Goal: Information Seeking & Learning: Learn about a topic

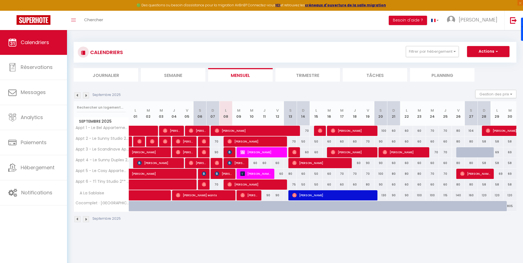
click at [514, 73] on div "CALENDRIERS Filtrer par hébergement Les appartements du Cocon Appt 1 - Le Bel A…" at bounding box center [295, 132] width 456 height 205
click at [366, 94] on div "[DATE] Gestion des prix Nb Nuits minimum Règles Disponibilité" at bounding box center [295, 95] width 443 height 11
click at [365, 92] on div "[DATE] Gestion des prix Nb Nuits minimum Règles Disponibilité" at bounding box center [295, 95] width 443 height 11
drag, startPoint x: 375, startPoint y: 84, endPoint x: 333, endPoint y: 94, distance: 42.9
click at [333, 94] on div "CALENDRIERS Filtrer par hébergement Les appartements du Cocon Appt 1 - Le Bel A…" at bounding box center [295, 132] width 443 height 191
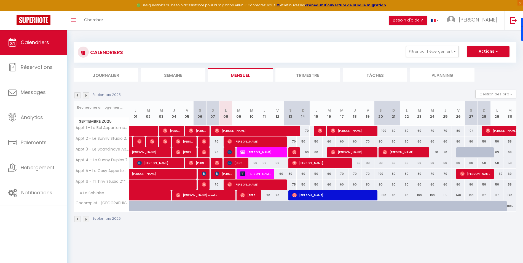
click at [228, 220] on div "Septembre 2025" at bounding box center [295, 220] width 443 height 16
drag, startPoint x: 216, startPoint y: 139, endPoint x: 219, endPoint y: 140, distance: 3.7
click at [219, 140] on tr "Appt 2 - Le Sunny Studio 2** – 2 pers 55 [PERSON_NAME] [PERSON_NAME] 55 [PERSON…" at bounding box center [295, 141] width 443 height 11
click at [272, 91] on div "[DATE] Gestion des prix Nb Nuits minimum Règles Disponibilité" at bounding box center [295, 95] width 443 height 11
click at [250, 211] on div at bounding box center [256, 209] width 13 height 10
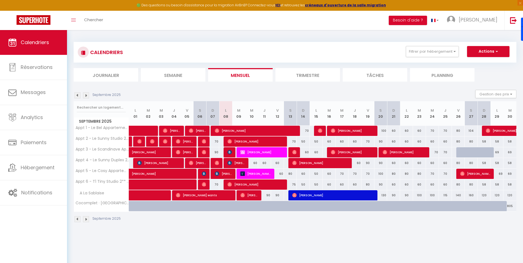
type input "805"
type input "Mer 10 Septembre 2025"
type input "Jeu 11 Septembre 2025"
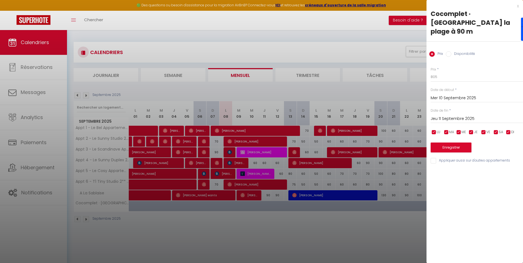
click at [516, 5] on div "x" at bounding box center [473, 6] width 92 height 7
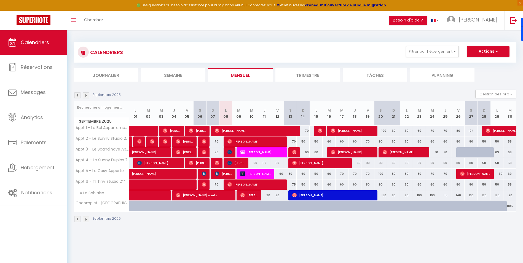
click at [329, 230] on div "CALENDRIERS Filtrer par hébergement Les appartements du Cocon Appt 1 - Le Bel A…" at bounding box center [295, 132] width 456 height 205
click at [78, 97] on img at bounding box center [77, 95] width 6 height 6
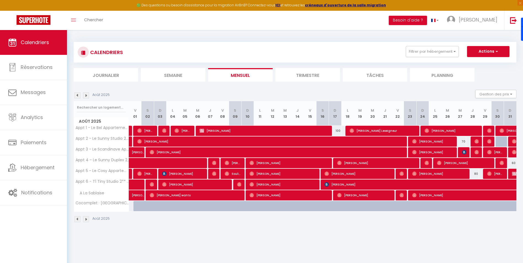
click at [78, 97] on img at bounding box center [77, 95] width 6 height 6
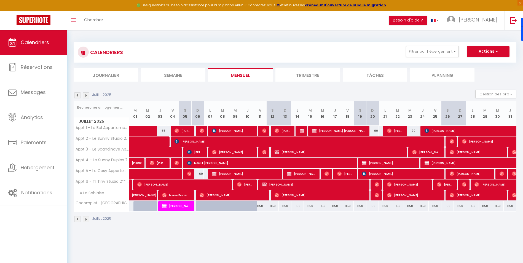
click at [75, 95] on img at bounding box center [77, 95] width 6 height 6
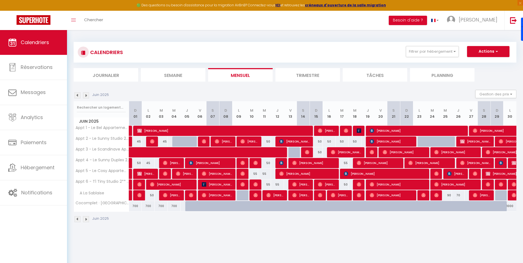
click at [86, 95] on img at bounding box center [86, 95] width 6 height 6
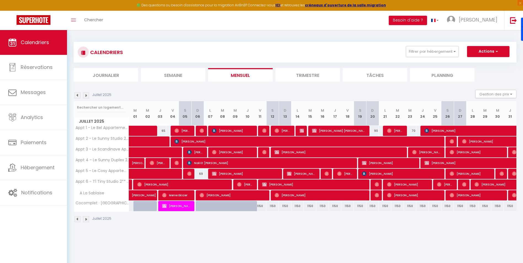
click at [86, 95] on img at bounding box center [86, 95] width 6 height 6
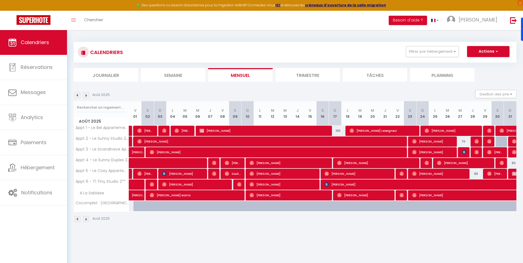
click at [86, 95] on img at bounding box center [86, 95] width 6 height 6
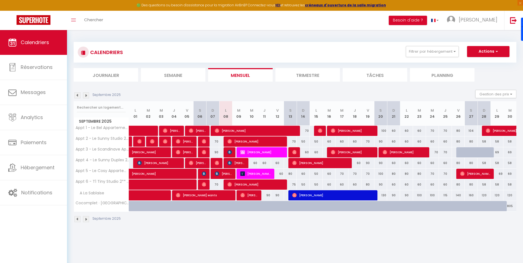
click at [279, 226] on div "Septembre 2025" at bounding box center [295, 220] width 443 height 16
click at [259, 23] on div "Toggle menubar Chercher BUTTON Besoin d'aide ? Léonard Paramètres" at bounding box center [279, 20] width 479 height 19
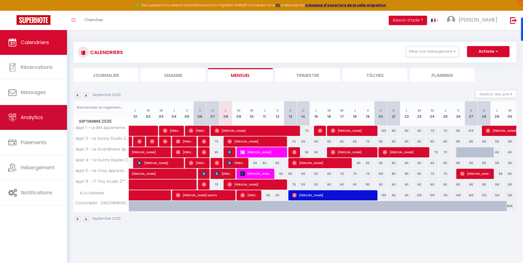
click at [47, 117] on link "Analytics" at bounding box center [33, 117] width 67 height 25
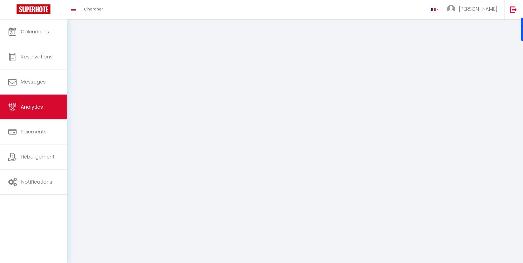
select select "2025"
select select "9"
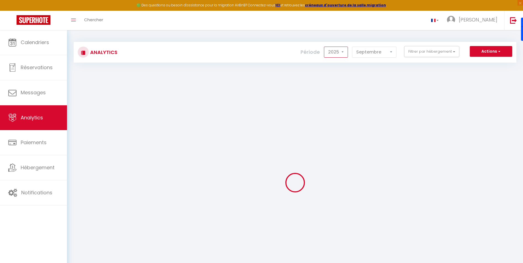
click at [331, 52] on select "2014 2015 2016 2017 2018 2019 2020 2021 2022 2023 2024 2025 2026 2027" at bounding box center [336, 52] width 24 height 11
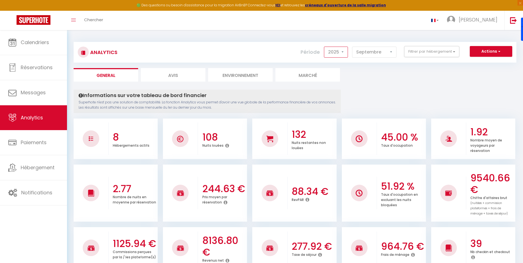
select select "2024"
click at [325, 47] on select "2014 2015 2016 2017 2018 2019 2020 2021 2022 2023 2024 2025 2026 2027" at bounding box center [336, 52] width 24 height 11
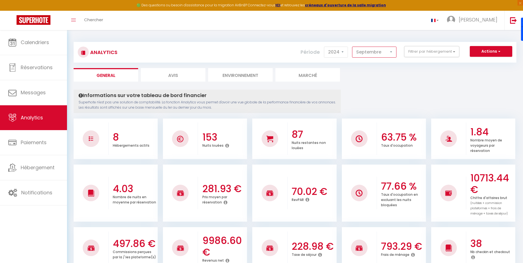
click at [390, 51] on select "[PERSON_NAME] Mars Avril Mai Juin Juillet Août Septembre Octobre Novembre Décem…" at bounding box center [374, 52] width 44 height 11
click at [431, 55] on button "Filtrer par hébergement" at bounding box center [431, 51] width 55 height 11
click at [427, 53] on button "Filtrer par hébergement" at bounding box center [431, 51] width 55 height 11
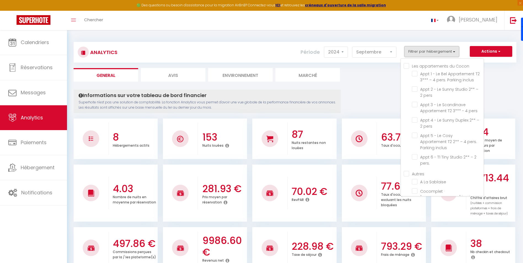
click at [408, 66] on Cocon "Les appartements du Cocon" at bounding box center [444, 66] width 80 height 6
checkbox Cocon "true"
checkbox inclus "true"
checkbox pers "true"
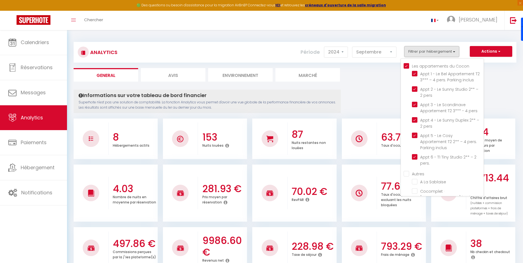
checkbox pers "true"
checkbox inclus "true"
checkbox pers\ "true"
checkbox Sablaise "false"
checkbox m "false"
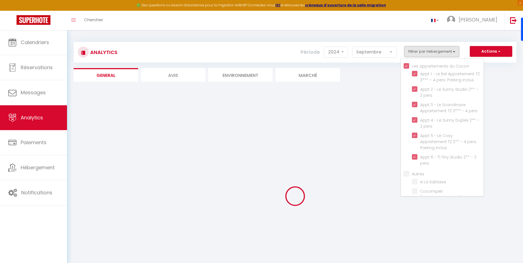
checkbox Sablaise "false"
checkbox m "false"
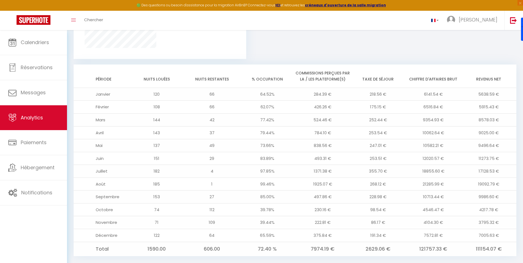
scroll to position [430, 0]
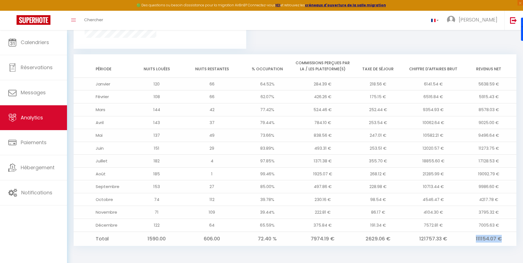
drag, startPoint x: 487, startPoint y: 237, endPoint x: 508, endPoint y: 237, distance: 20.7
click at [508, 237] on td "111154.07 €" at bounding box center [488, 239] width 55 height 14
drag, startPoint x: 446, startPoint y: 237, endPoint x: 455, endPoint y: 238, distance: 9.1
click at [452, 238] on td "121757.33 €" at bounding box center [433, 239] width 55 height 14
click at [466, 244] on td "111154.07 €" at bounding box center [488, 239] width 55 height 14
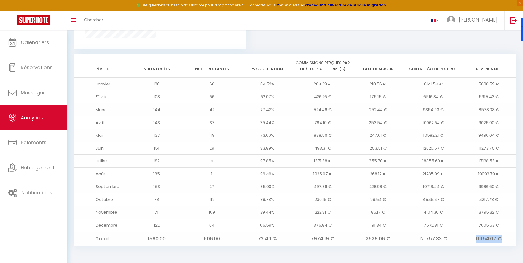
drag, startPoint x: 484, startPoint y: 240, endPoint x: 505, endPoint y: 240, distance: 20.1
click at [507, 240] on td "111154.07 €" at bounding box center [488, 239] width 55 height 14
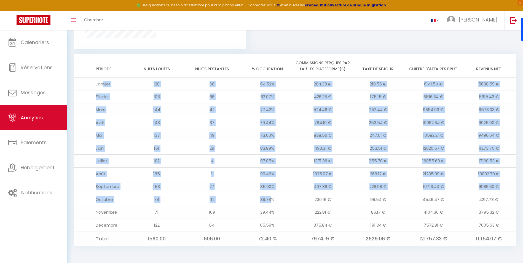
drag, startPoint x: 104, startPoint y: 78, endPoint x: 273, endPoint y: 204, distance: 211.2
click at [273, 204] on tbody "Janvier 120 66 64.52% 284.39 € 218.56 € 6141.54 € 5638.59 € Février 108 66 62.0…" at bounding box center [295, 162] width 443 height 168
click at [198, 157] on td "4" at bounding box center [212, 161] width 55 height 13
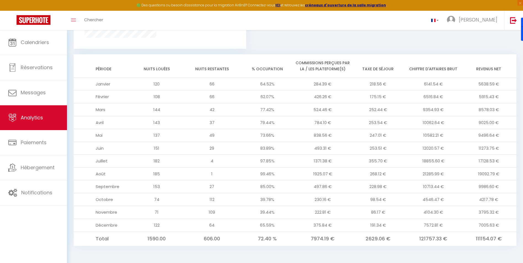
drag, startPoint x: 364, startPoint y: 55, endPoint x: 347, endPoint y: 57, distance: 17.2
click at [347, 57] on tr "Période Nuits louées Nuits restantes % Occupation Commissions perçues par la / …" at bounding box center [295, 65] width 443 height 23
click at [275, 56] on th "% Occupation" at bounding box center [267, 65] width 55 height 23
drag, startPoint x: 483, startPoint y: 235, endPoint x: 498, endPoint y: 236, distance: 14.4
click at [498, 236] on td "111154.07 €" at bounding box center [488, 239] width 55 height 14
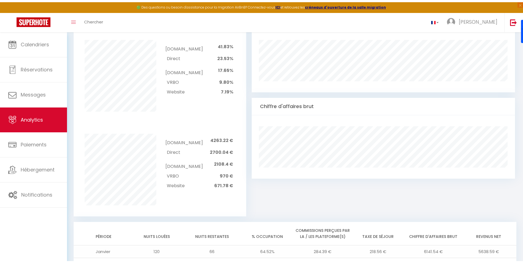
scroll to position [237, 0]
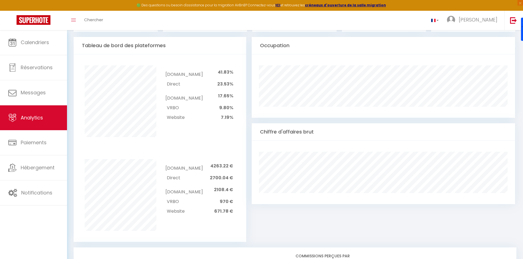
drag, startPoint x: 358, startPoint y: 39, endPoint x: 382, endPoint y: 25, distance: 27.6
click at [359, 39] on div "Occupation" at bounding box center [384, 45] width 264 height 17
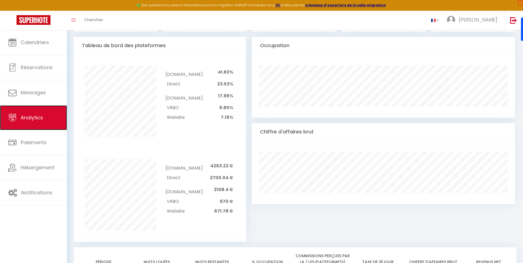
click at [34, 113] on link "Analytics" at bounding box center [33, 117] width 67 height 25
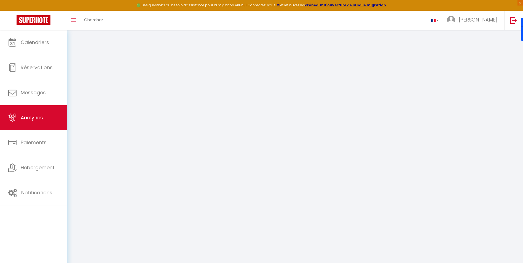
select select "2025"
select select "9"
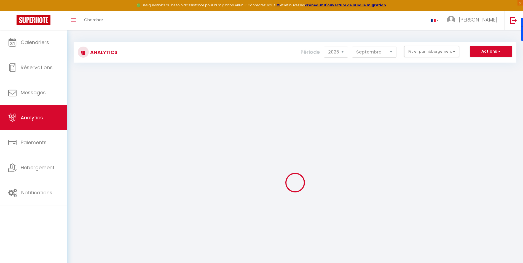
checkbox Cocon "false"
checkbox inclus "false"
checkbox pers "false"
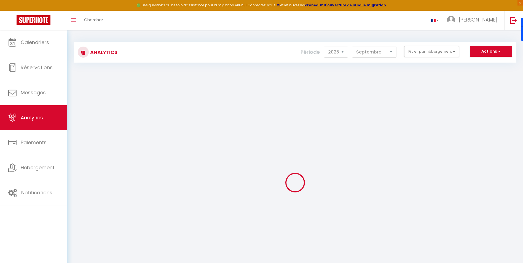
checkbox inclus "false"
checkbox pers\ "false"
checkbox input "false"
checkbox Sablaise "false"
checkbox m "false"
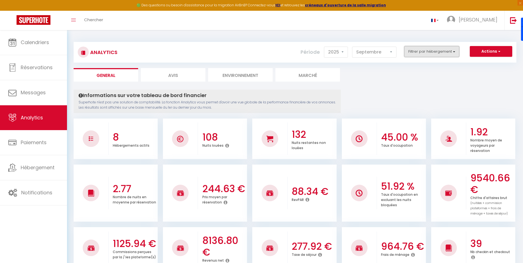
drag, startPoint x: 445, startPoint y: 52, endPoint x: 445, endPoint y: 56, distance: 4.2
click at [443, 51] on button "Filtrer par hébergement" at bounding box center [431, 51] width 55 height 11
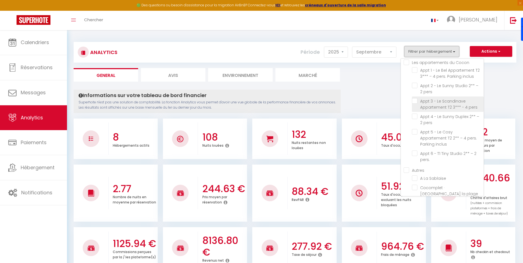
scroll to position [4, 0]
click at [415, 150] on pers\ "checkbox" at bounding box center [448, 153] width 72 height 6
checkbox pers\ "true"
checkbox inclus "false"
checkbox pers "false"
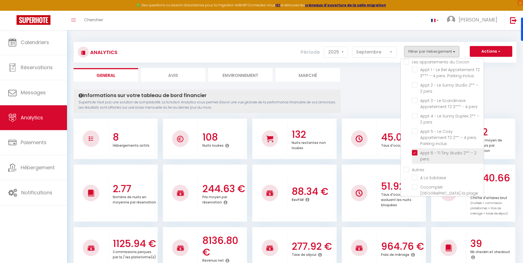
checkbox pers "false"
checkbox inclus "false"
checkbox Sablaise "false"
checkbox m "false"
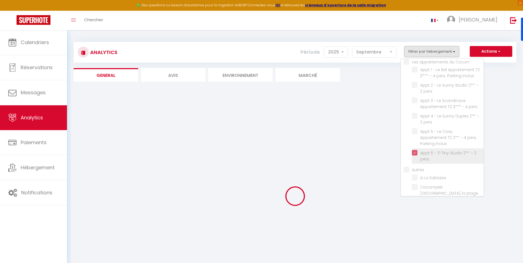
checkbox inclus "false"
checkbox pers "false"
checkbox inclus "false"
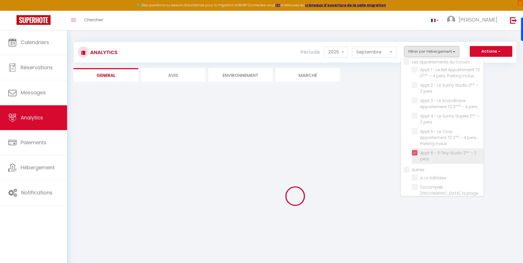
checkbox Sablaise "false"
checkbox m "false"
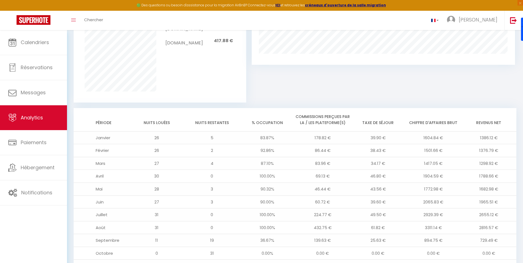
scroll to position [412, 0]
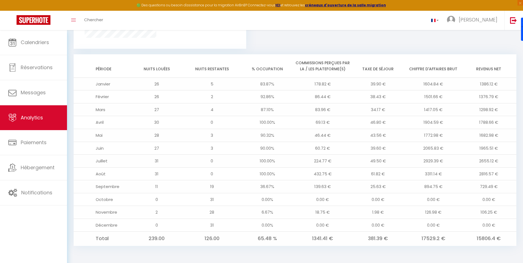
click at [304, 115] on td "83.96 €" at bounding box center [322, 109] width 55 height 13
drag, startPoint x: 250, startPoint y: 173, endPoint x: 246, endPoint y: 171, distance: 4.3
click at [246, 171] on td "100.00%" at bounding box center [267, 173] width 55 height 13
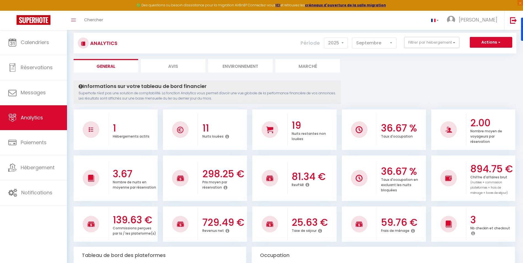
scroll to position [0, 0]
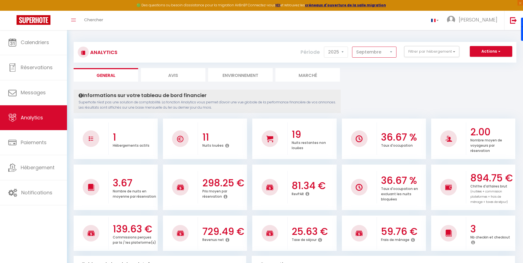
click at [374, 51] on select "[PERSON_NAME] Mars Avril Mai Juin Juillet Août Septembre Octobre Novembre Décem…" at bounding box center [374, 52] width 44 height 11
click at [419, 52] on button "Filtrer par hébergement" at bounding box center [431, 51] width 55 height 11
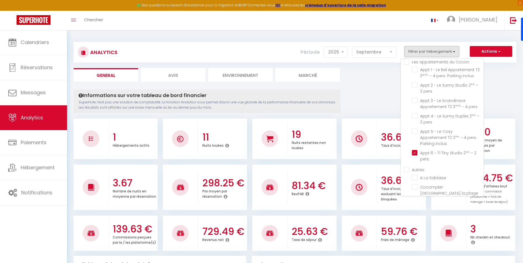
click at [380, 75] on ul "General Avis Environnement Marché" at bounding box center [295, 75] width 443 height 14
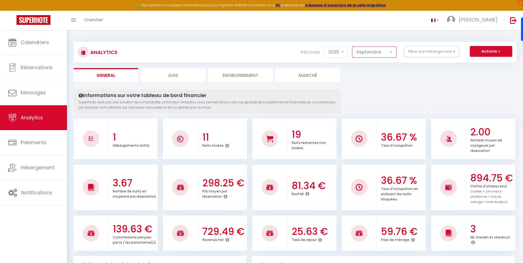
click at [362, 57] on select "[PERSON_NAME] Mars Avril Mai Juin Juillet Août Septembre Octobre Novembre Décem…" at bounding box center [374, 52] width 44 height 11
click at [371, 55] on select "[PERSON_NAME] Mars Avril Mai Juin Juillet Août Septembre Octobre Novembre Décem…" at bounding box center [374, 52] width 44 height 11
click at [342, 55] on select "2014 2015 2016 2017 2018 2019 2020 2021 2022 2023 2024 2025 2026 2027" at bounding box center [336, 52] width 24 height 11
select select "2024"
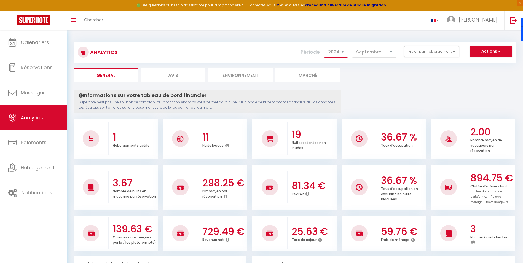
click at [325, 47] on select "2014 2015 2016 2017 2018 2019 2020 2021 2022 2023 2024 2025 2026 2027" at bounding box center [336, 52] width 24 height 11
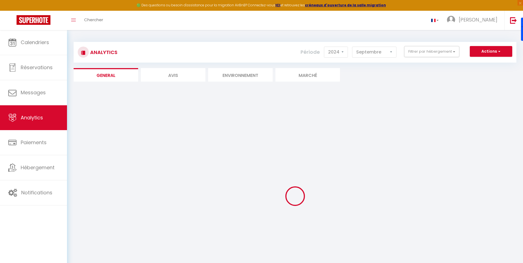
click at [0, 0] on div "Informations sur votre tableau de bord financier Superhote n'est pas une soluti…" at bounding box center [0, 0] width 0 height 0
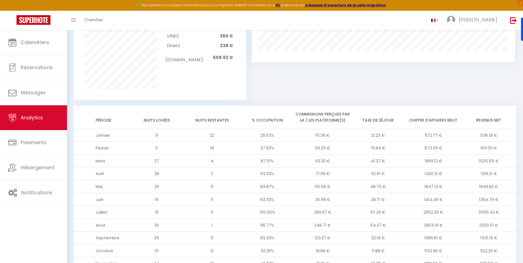
scroll to position [424, 0]
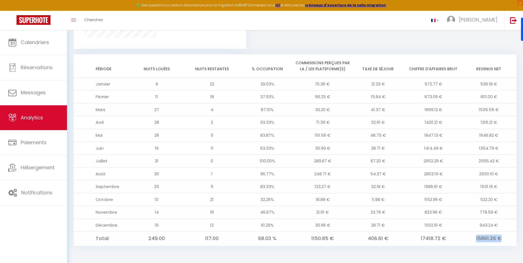
drag, startPoint x: 492, startPoint y: 239, endPoint x: 513, endPoint y: 239, distance: 21.8
click at [513, 239] on td "15861.26 €" at bounding box center [488, 239] width 55 height 14
drag, startPoint x: 430, startPoint y: 238, endPoint x: 436, endPoint y: 237, distance: 6.4
click at [436, 237] on td "17418.72 €" at bounding box center [433, 239] width 55 height 14
drag, startPoint x: 445, startPoint y: 67, endPoint x: 417, endPoint y: 70, distance: 28.0
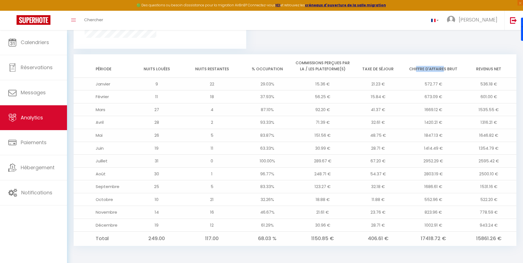
click at [417, 70] on th "Chiffre d'affaires brut" at bounding box center [433, 65] width 55 height 23
drag, startPoint x: 417, startPoint y: 70, endPoint x: 398, endPoint y: 134, distance: 67.3
click at [397, 131] on td "48.75 €" at bounding box center [378, 135] width 55 height 13
click at [482, 228] on td "943.24 €" at bounding box center [488, 225] width 55 height 13
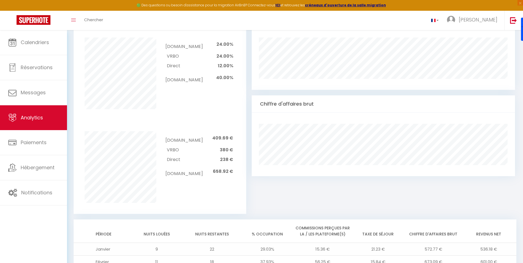
scroll to position [259, 0]
click at [373, 103] on div "Chiffre d'affaires brut" at bounding box center [384, 104] width 264 height 17
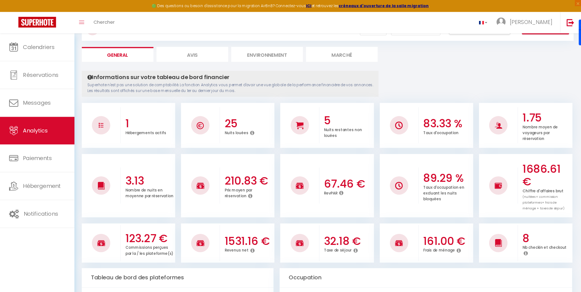
scroll to position [0, 0]
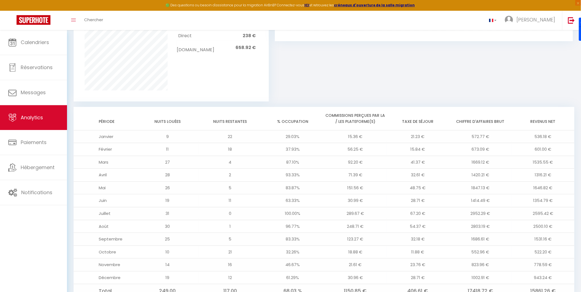
scroll to position [401, 0]
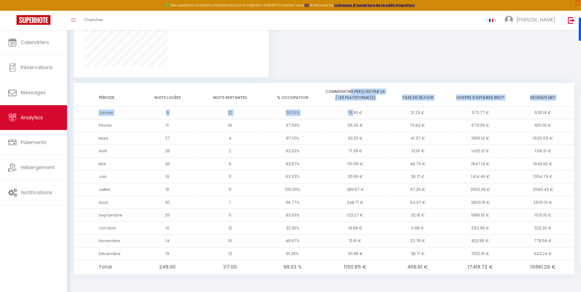
drag, startPoint x: 351, startPoint y: 98, endPoint x: 356, endPoint y: 120, distance: 22.7
click at [356, 120] on table "Période Nuits louées Nuits restantes % Occupation Commissions perçues par la / …" at bounding box center [324, 179] width 501 height 192
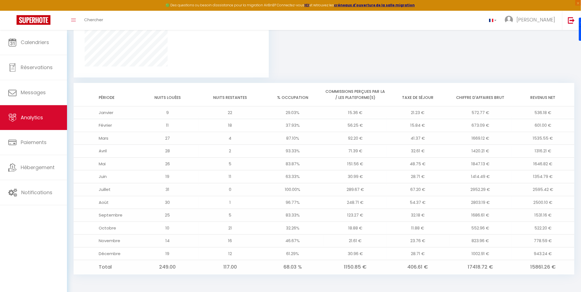
click at [408, 239] on td "23.76 €" at bounding box center [418, 241] width 63 height 13
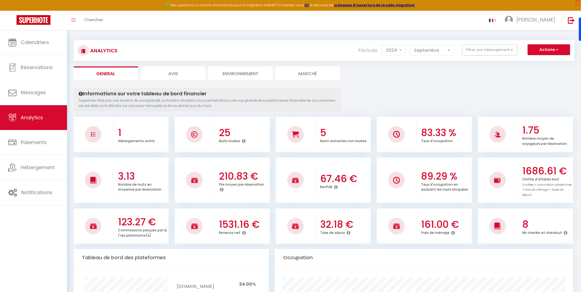
scroll to position [0, 0]
